Goal: Go to known website: Access a specific website the user already knows

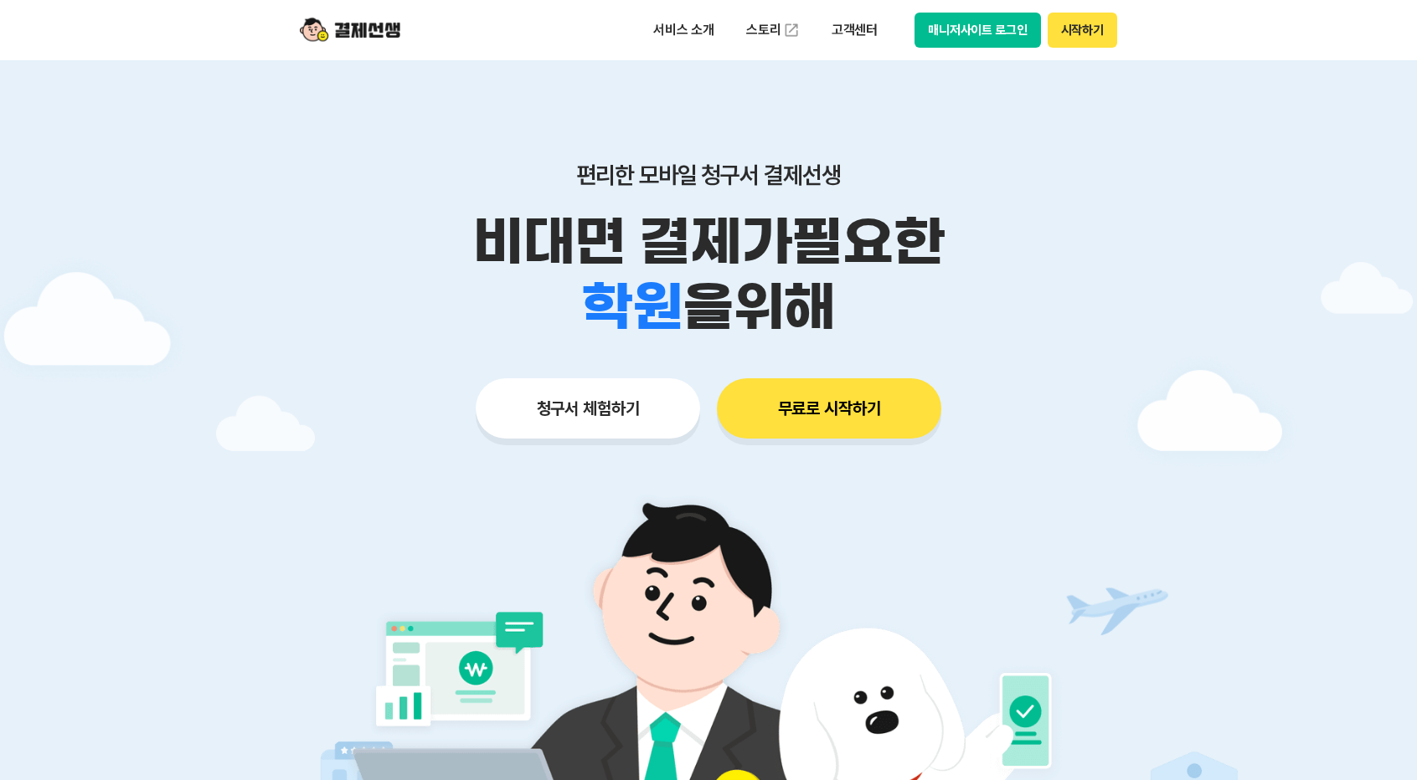
click at [1001, 27] on button "매니저사이트 로그인" at bounding box center [977, 30] width 126 height 35
click at [969, 26] on button "매니저사이트 로그인" at bounding box center [977, 30] width 126 height 35
